Goal: Find specific page/section: Find specific page/section

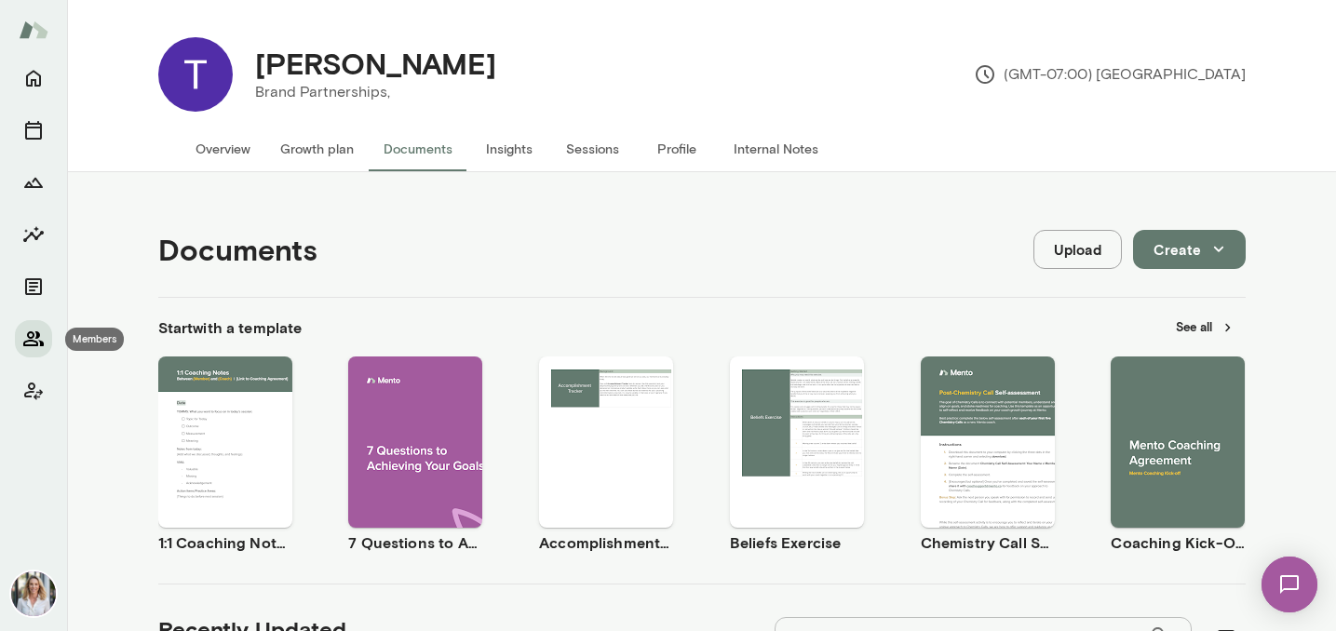
click at [32, 332] on icon "Members" at bounding box center [33, 339] width 20 height 15
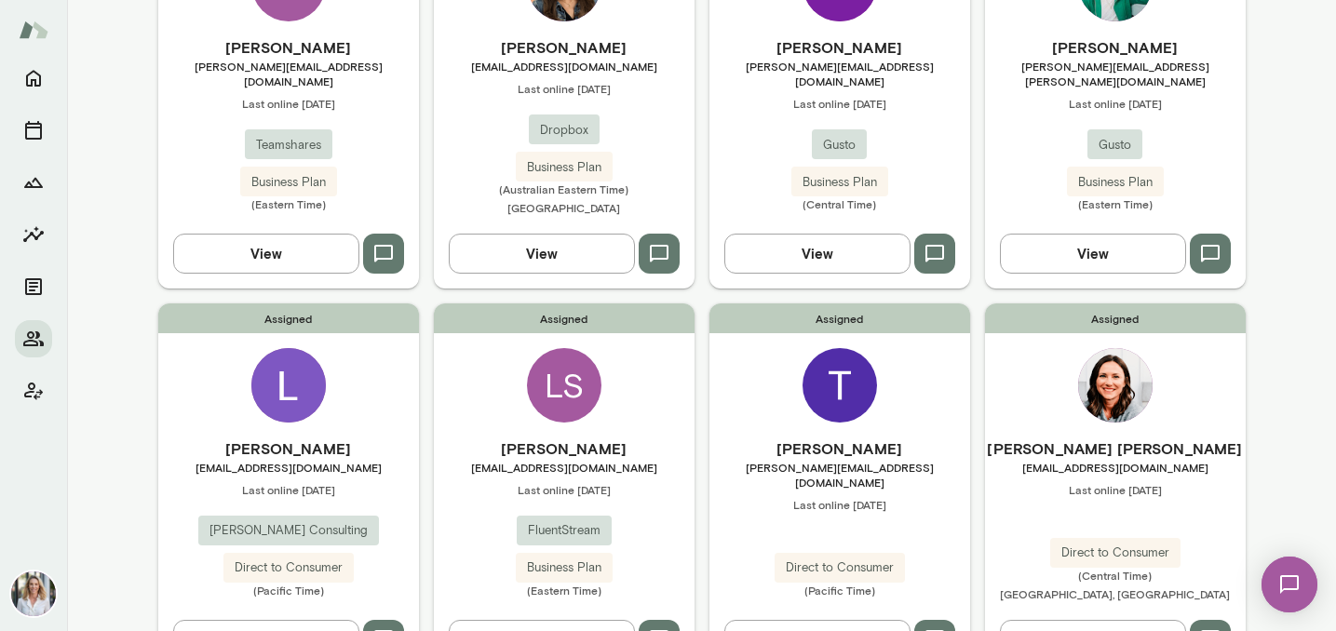
scroll to position [291, 0]
click at [610, 381] on div "Assigned LS [PERSON_NAME] [EMAIL_ADDRESS][DOMAIN_NAME] Last online [DATE] Fluen…" at bounding box center [564, 488] width 261 height 371
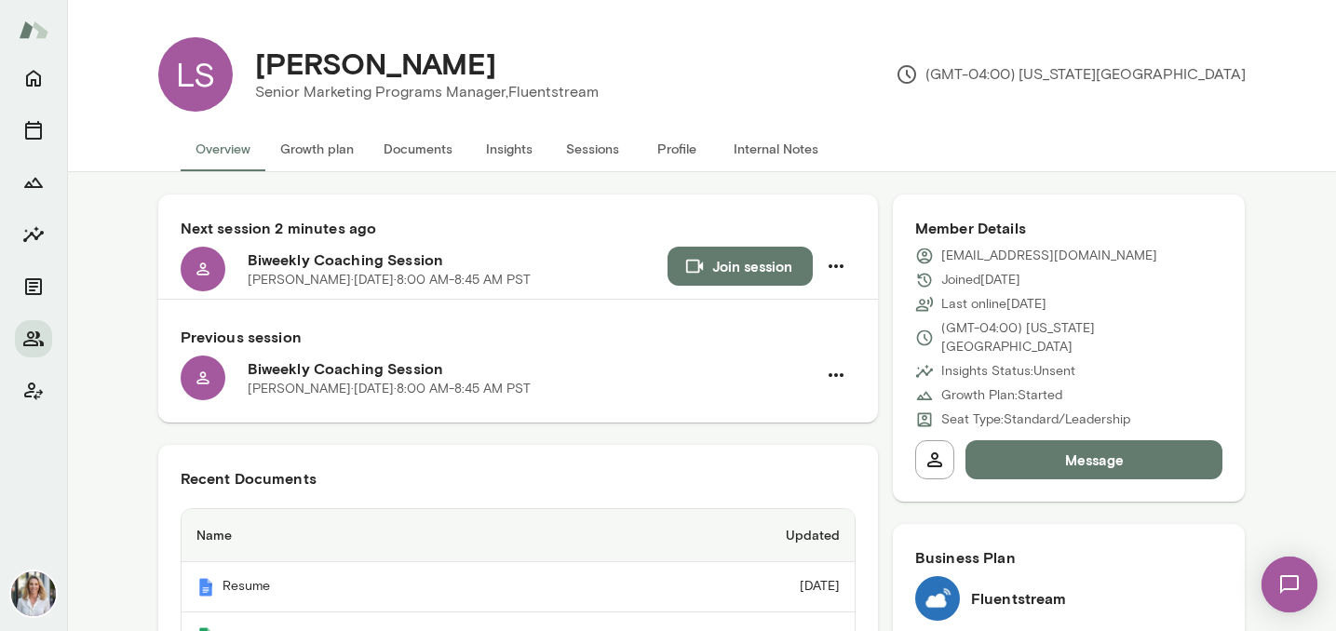
click at [422, 149] on button "Documents" at bounding box center [418, 149] width 99 height 45
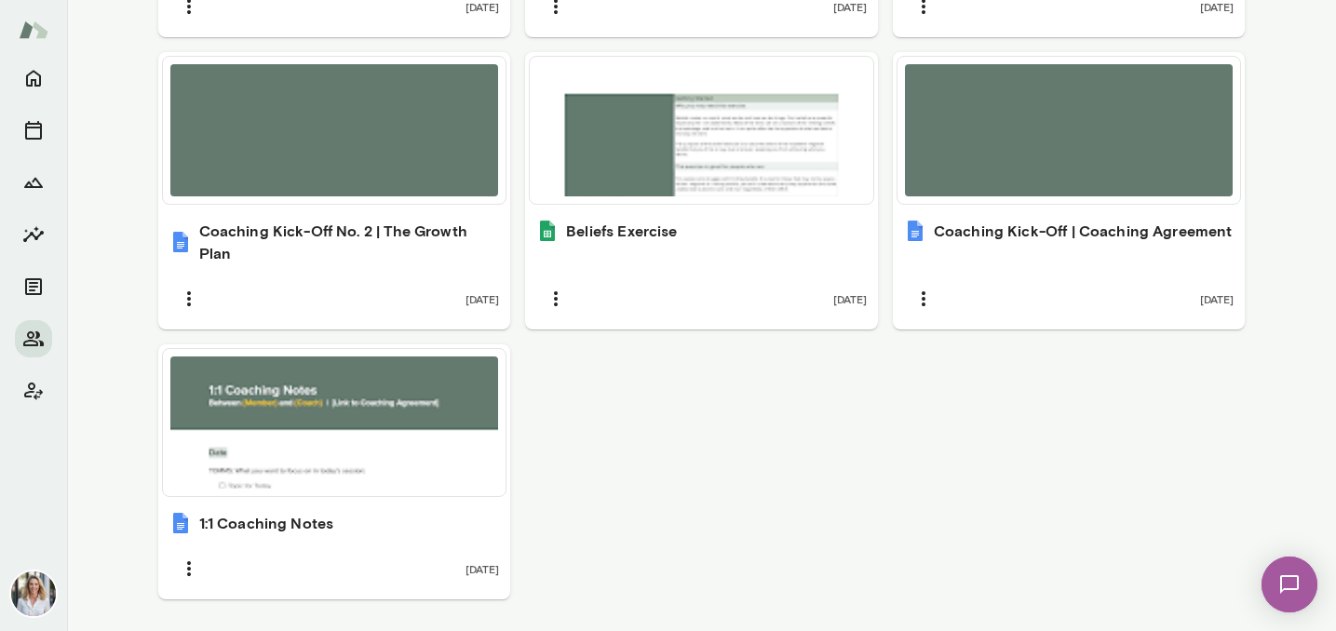
scroll to position [995, 0]
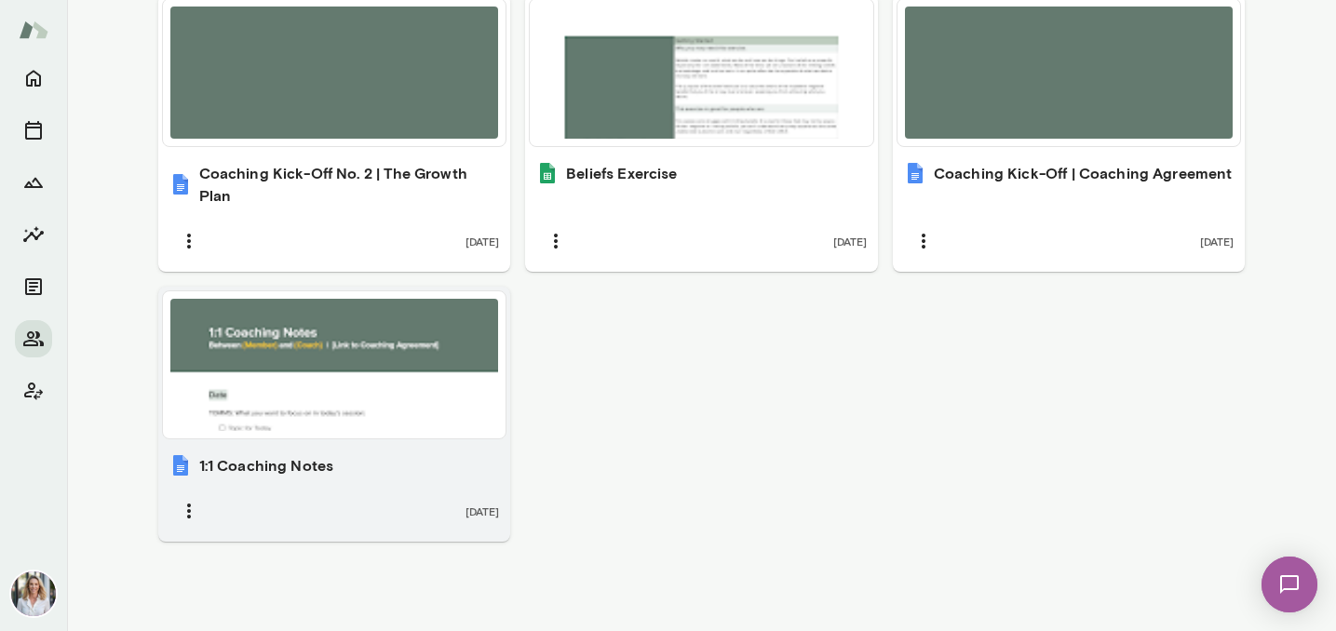
click at [418, 403] on div at bounding box center [334, 365] width 329 height 132
